Goal: Check status

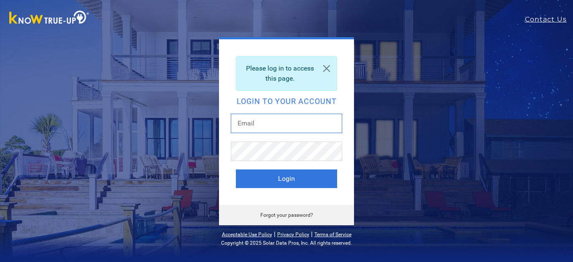
click at [260, 122] on input "text" at bounding box center [286, 123] width 111 height 19
type input "beardad@att.net"
click at [236, 169] on button "Login" at bounding box center [286, 178] width 101 height 19
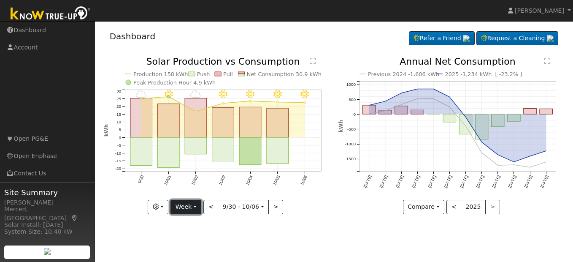
click at [198, 208] on button "Week" at bounding box center [186, 207] width 31 height 14
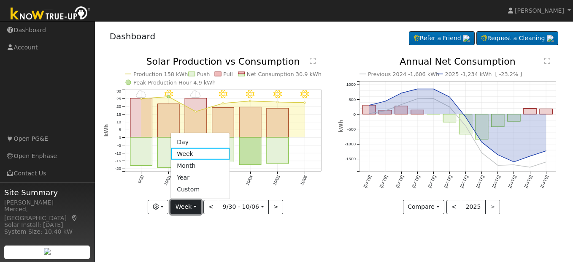
click at [198, 208] on button "Week" at bounding box center [186, 207] width 31 height 14
click at [194, 166] on link "Month" at bounding box center [200, 166] width 59 height 12
click at [0, 0] on div at bounding box center [0, 0] width 0 height 0
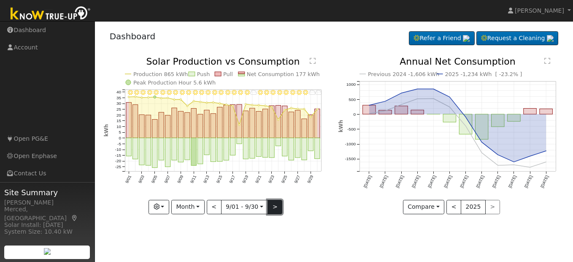
click at [280, 210] on button ">" at bounding box center [275, 207] width 15 height 14
type input "2025-10-01"
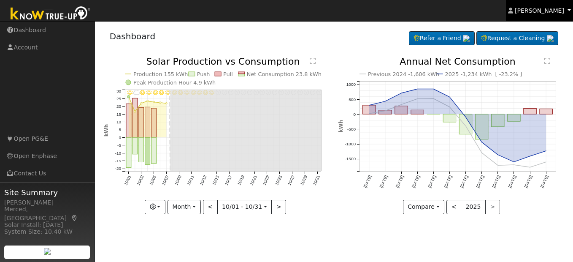
click at [538, 13] on span "James Mendoza" at bounding box center [539, 10] width 49 height 7
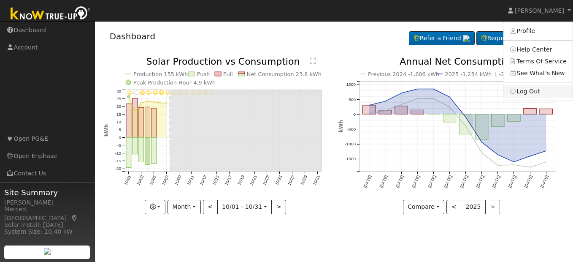
click at [539, 91] on link "Log Out" at bounding box center [538, 91] width 69 height 12
click at [539, 90] on icon "Previous 2024 -1,606 kWh 2025 -1,234 kWh [ -23.2% ] Oct '24 Nov '24 Dec '24 Jan…" at bounding box center [452, 133] width 226 height 152
